Goal: Transaction & Acquisition: Obtain resource

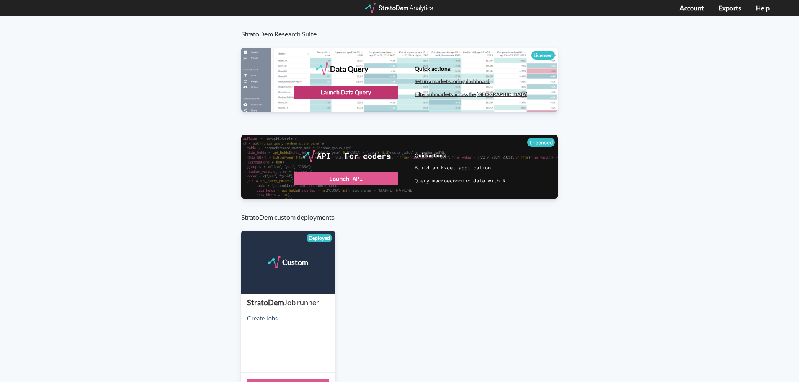
click at [363, 90] on div "Launch Data Query" at bounding box center [346, 91] width 105 height 13
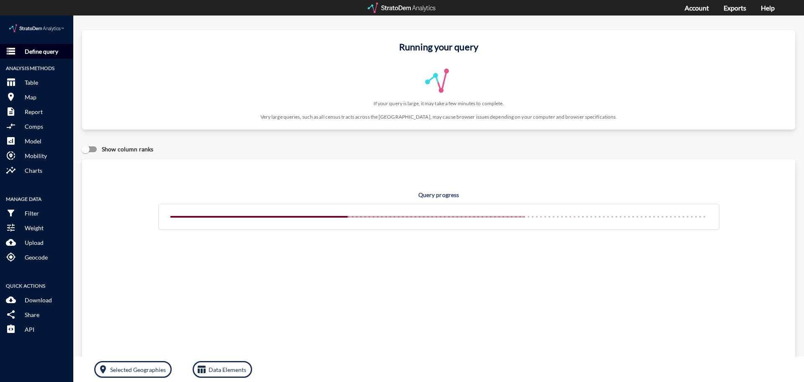
click p "Define query"
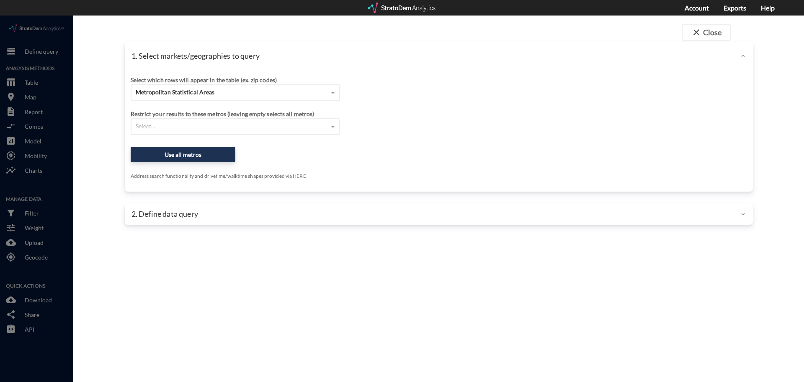
click div "Select which rows will appear in the table (ex. zip codes)"
click span "Metropolitan Statistical Areas"
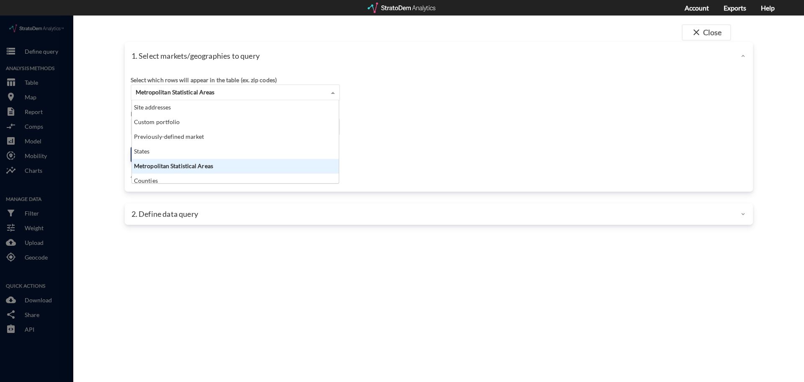
scroll to position [77, 202]
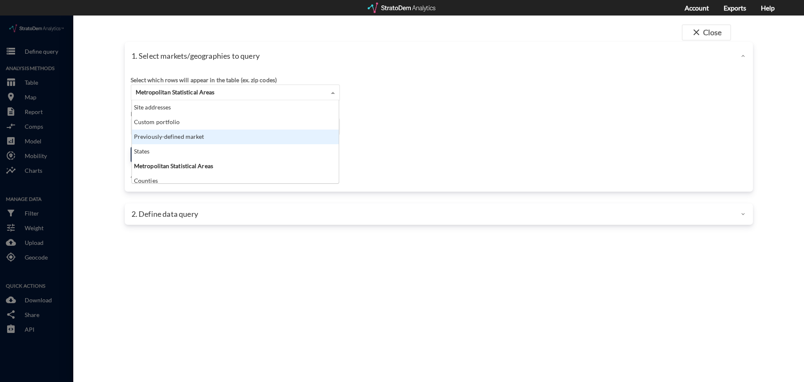
click div "Previously-defined market"
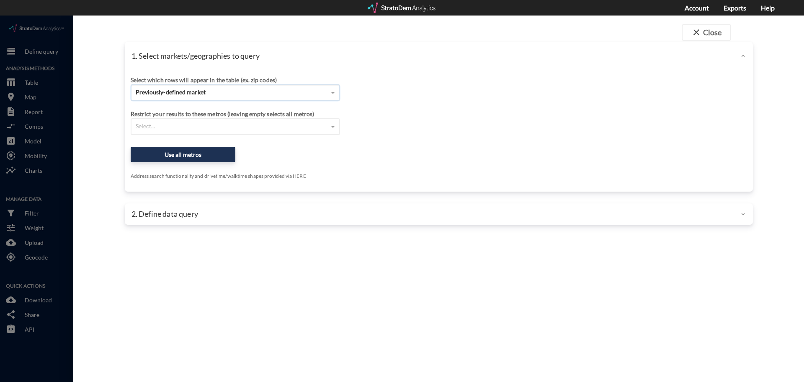
click span "Previously-defined market"
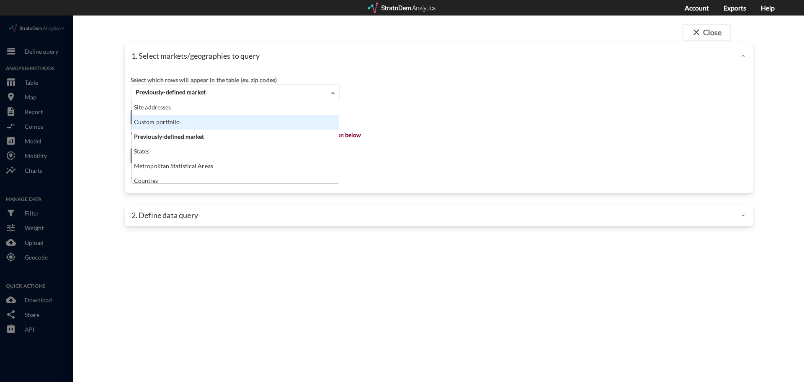
click div "Custom portfolio"
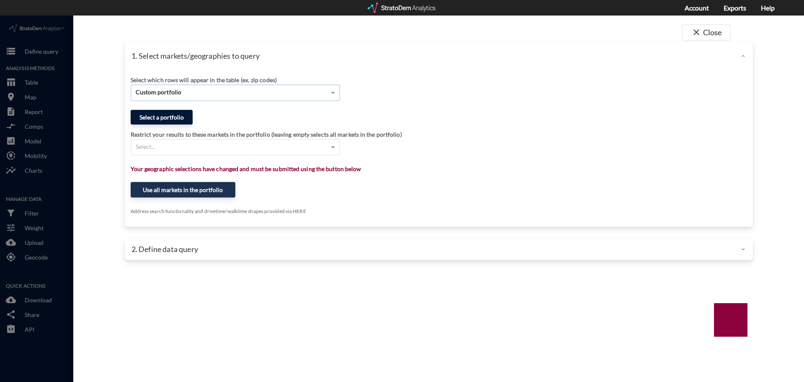
click button "Select a portfolio"
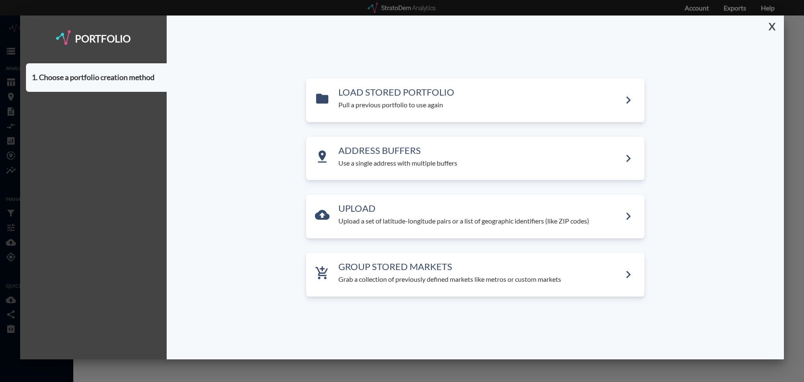
click at [776, 26] on button "X" at bounding box center [770, 27] width 15 height 22
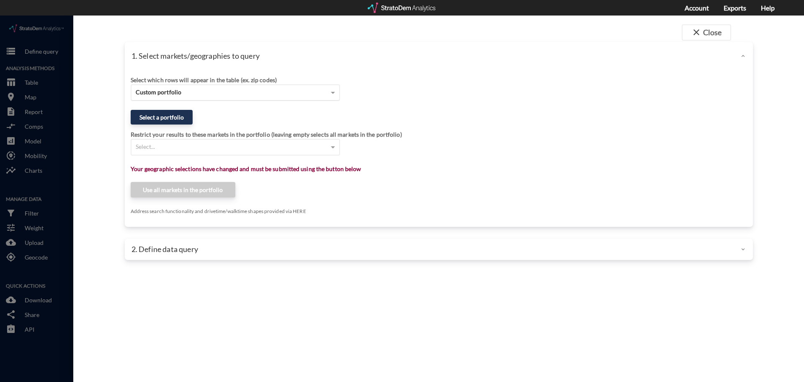
click div "Custom portfolio"
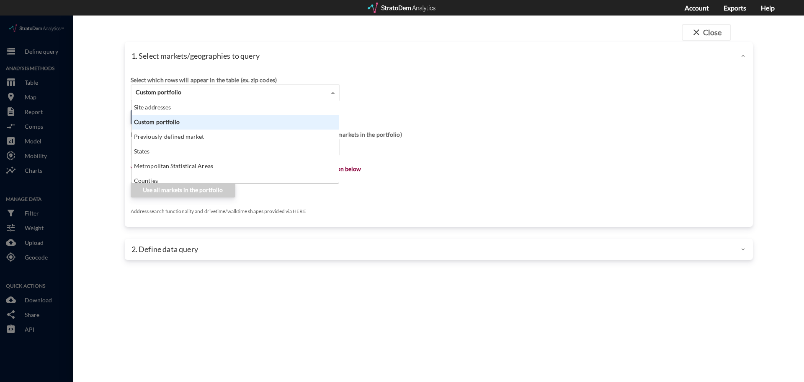
click div "Custom portfolio"
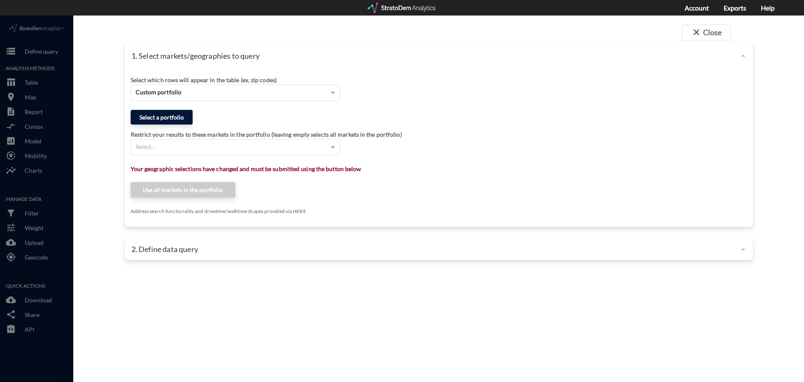
click button "Select a portfolio"
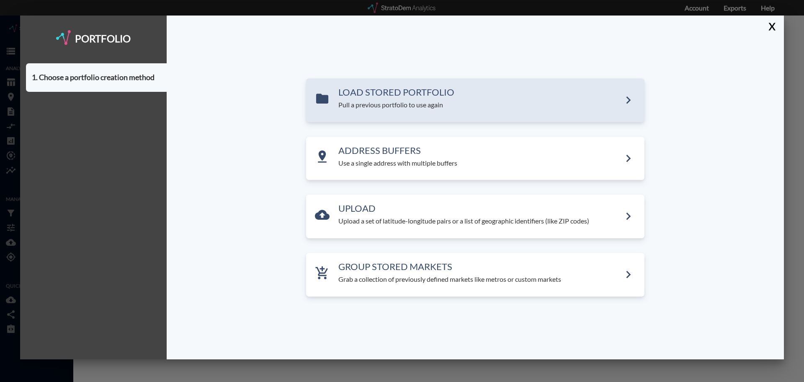
click at [402, 109] on p "Pull a previous portfolio to use again" at bounding box center [479, 105] width 283 height 10
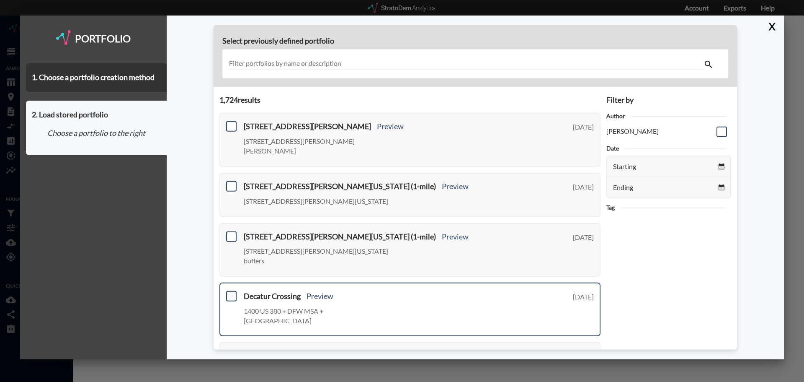
click at [232, 291] on span at bounding box center [231, 296] width 10 height 10
click at [230, 292] on input "checkbox" at bounding box center [230, 292] width 0 height 0
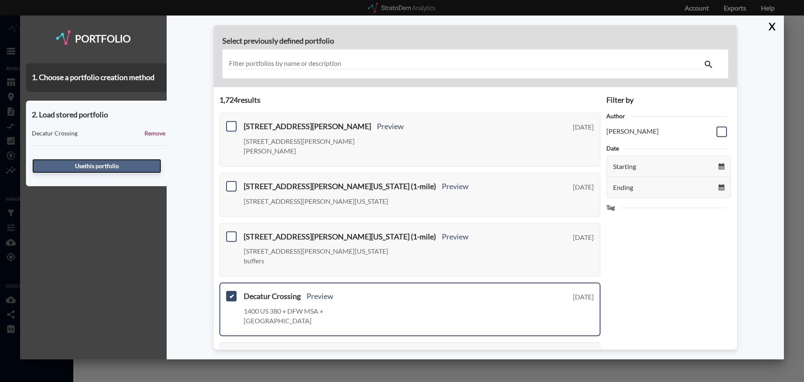
click at [127, 168] on button "Use this portfolio" at bounding box center [96, 166] width 129 height 14
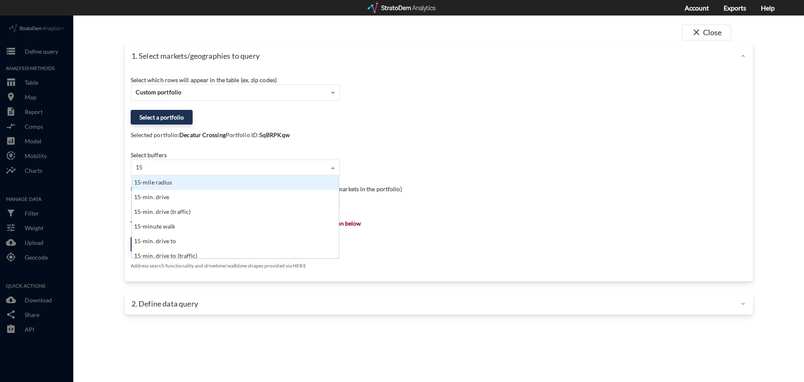
scroll to position [7, 5]
type input "15-mile"
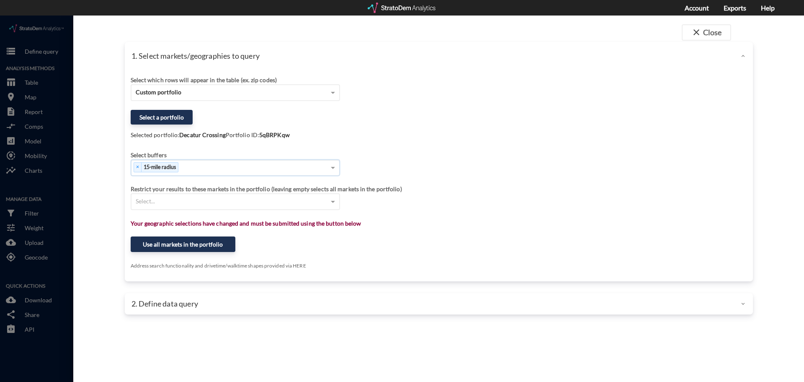
click div "Select which rows will appear in the table (ex. zip codes) Custom portfolio Sel…"
click button "Use all markets in the portfolio"
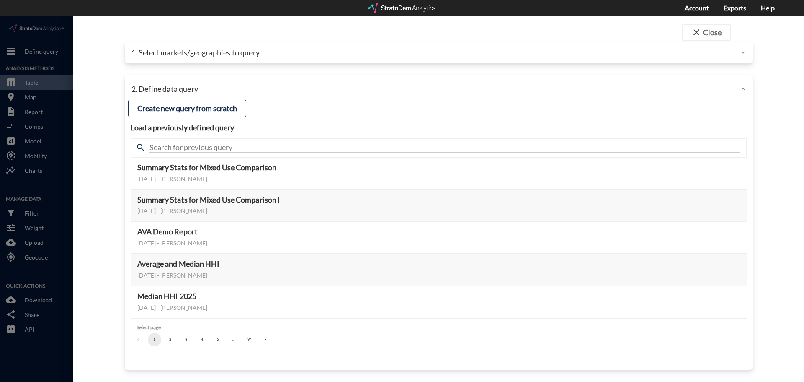
click div "search"
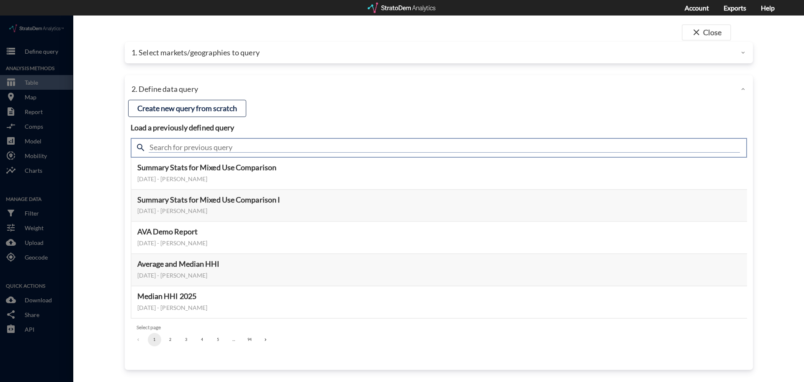
click input "text"
type input "industrial"
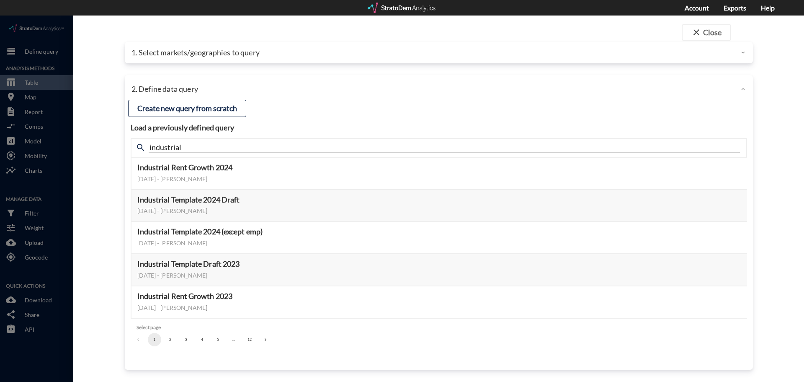
click div "close Close 1. Select markets/geographies to query Select which rows will appea…"
click button "Select this query"
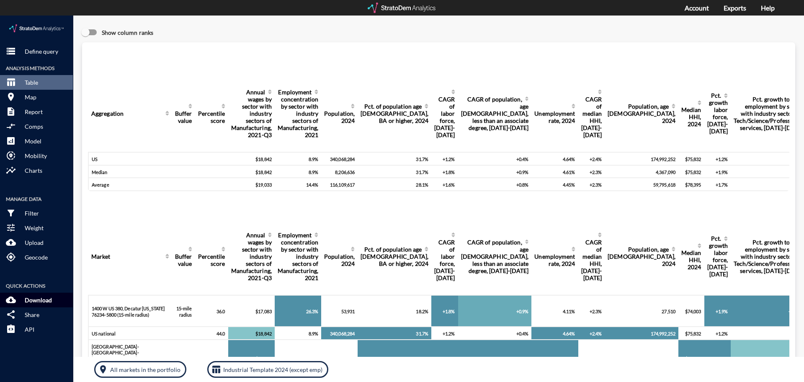
click p "Download"
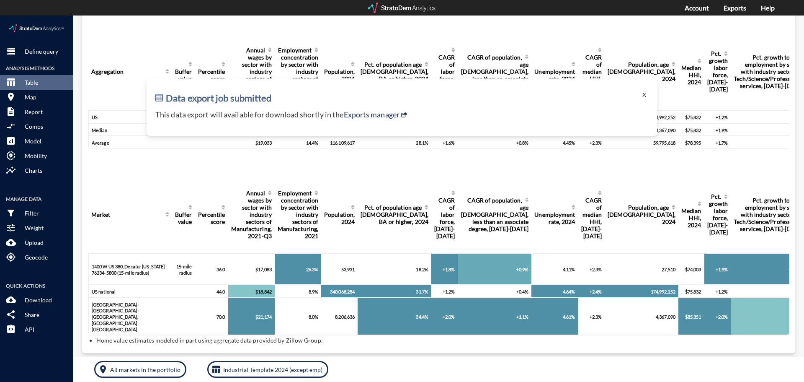
scroll to position [0, 0]
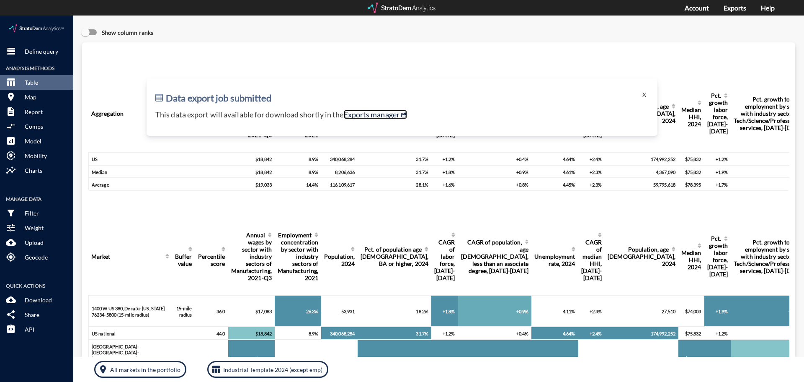
click link "Exports manager"
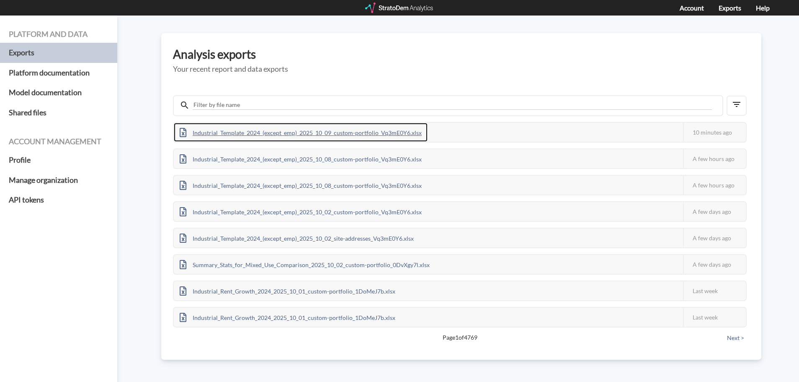
click at [364, 129] on div "Industrial_Template_2024_(except_emp)_2025_10_09_custom-portfolio_Vq3mE0Y6.xlsx" at bounding box center [301, 132] width 254 height 19
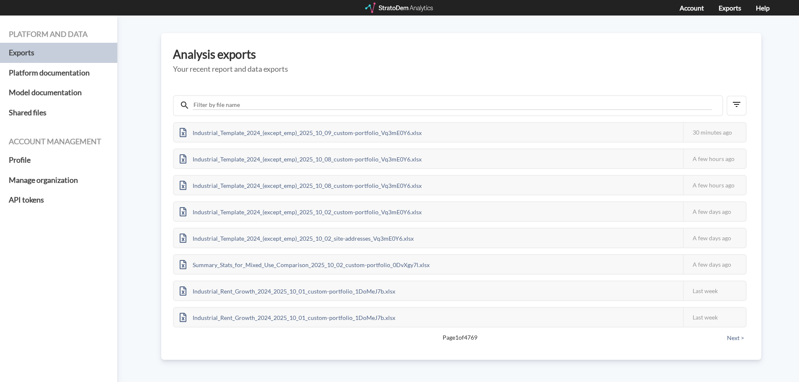
click at [365, 79] on div "Industrial_Template_2024_(except_emp)_2025_10_09_custom-portfolio_Vq3mE0Y6.xlsx…" at bounding box center [461, 211] width 577 height 267
